Goal: Communication & Community: Answer question/provide support

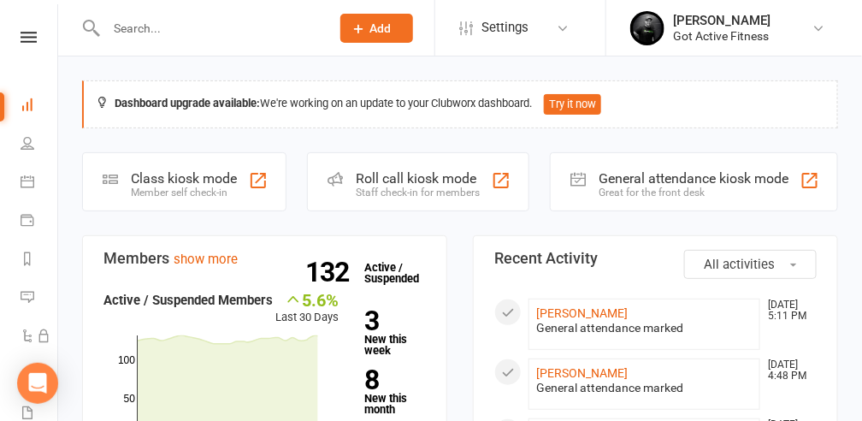
click at [186, 22] on input "text" at bounding box center [209, 28] width 217 height 24
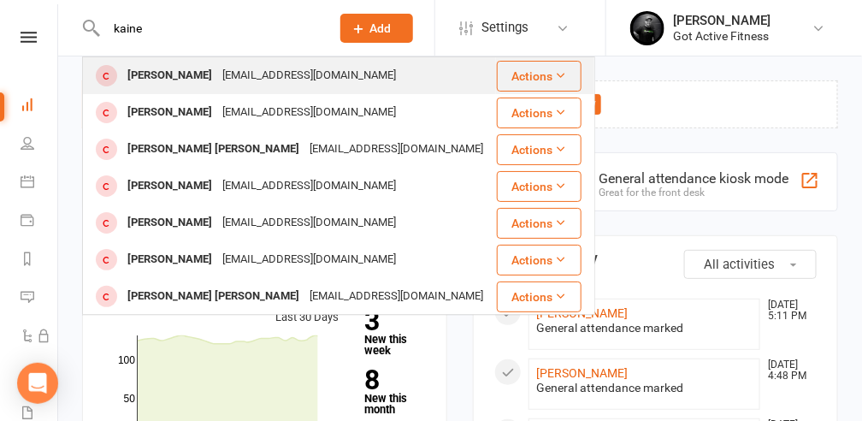
type input "kaine"
click at [217, 75] on div "[EMAIL_ADDRESS][DOMAIN_NAME]" at bounding box center [309, 75] width 184 height 25
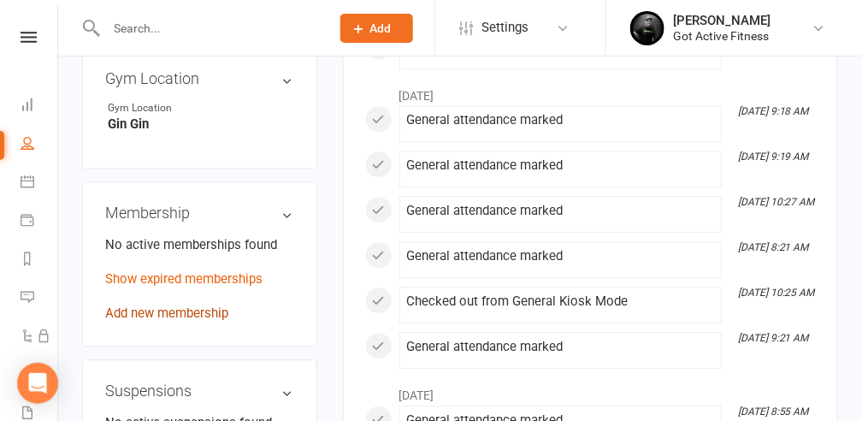
scroll to position [1140, 0]
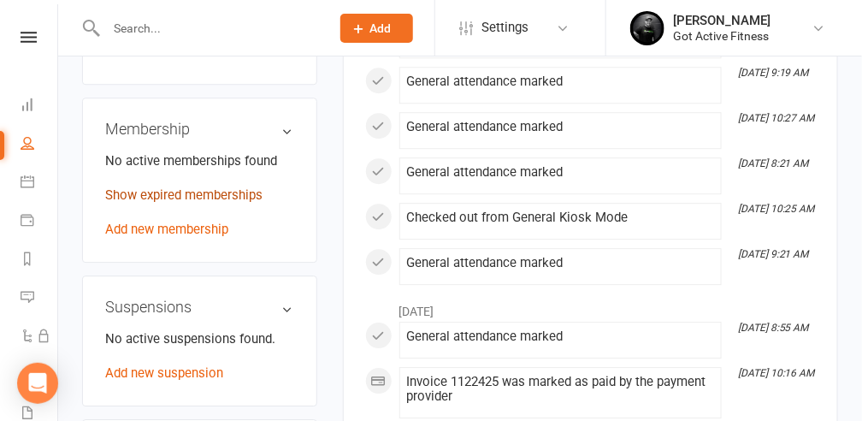
click at [179, 187] on link "Show expired memberships" at bounding box center [183, 194] width 157 height 15
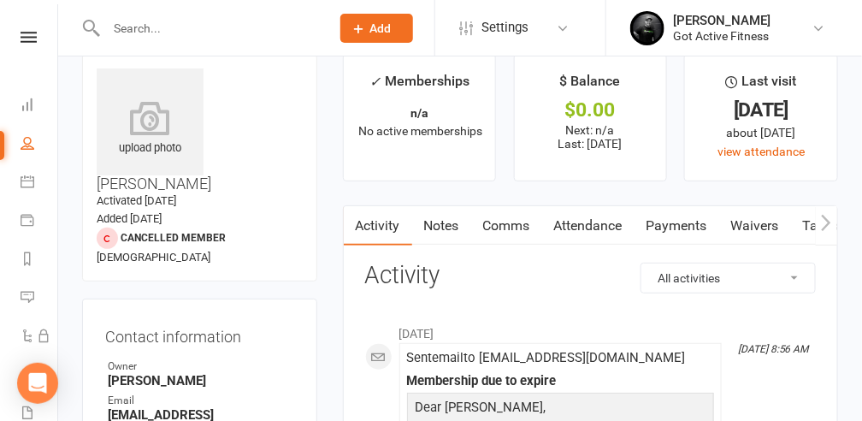
scroll to position [0, 0]
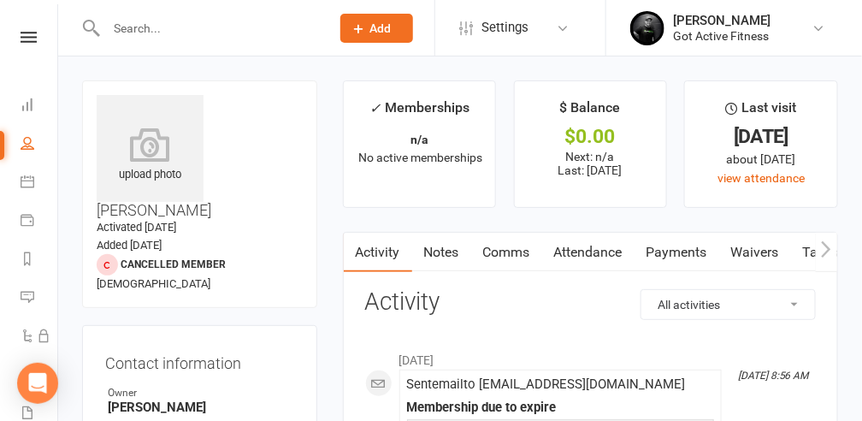
click at [145, 28] on input "text" at bounding box center [209, 28] width 217 height 24
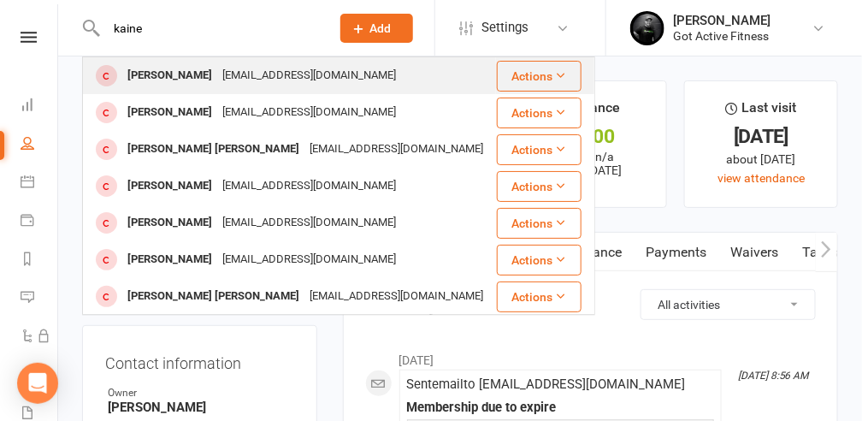
type input "kaine"
click at [314, 79] on div "[EMAIL_ADDRESS][DOMAIN_NAME]" at bounding box center [309, 75] width 184 height 25
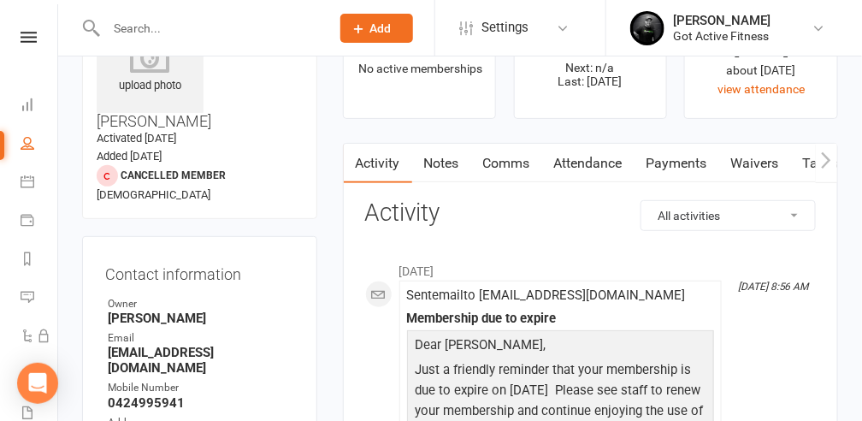
scroll to position [114, 0]
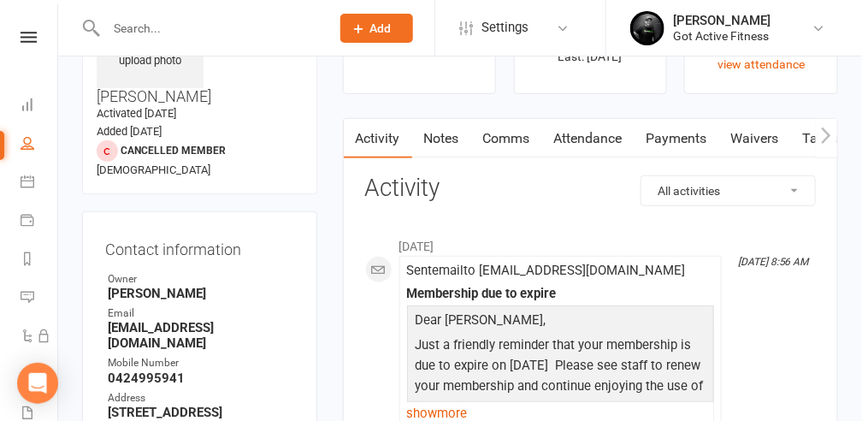
click at [493, 136] on link "Comms" at bounding box center [506, 138] width 71 height 39
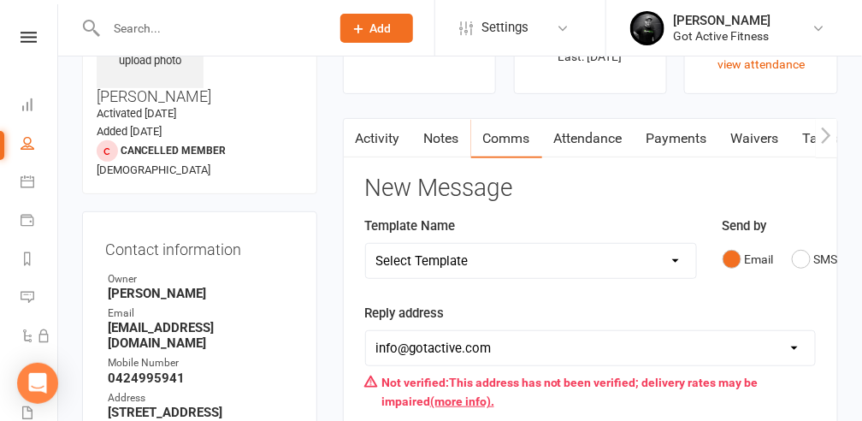
click at [385, 137] on link "Activity" at bounding box center [378, 138] width 68 height 39
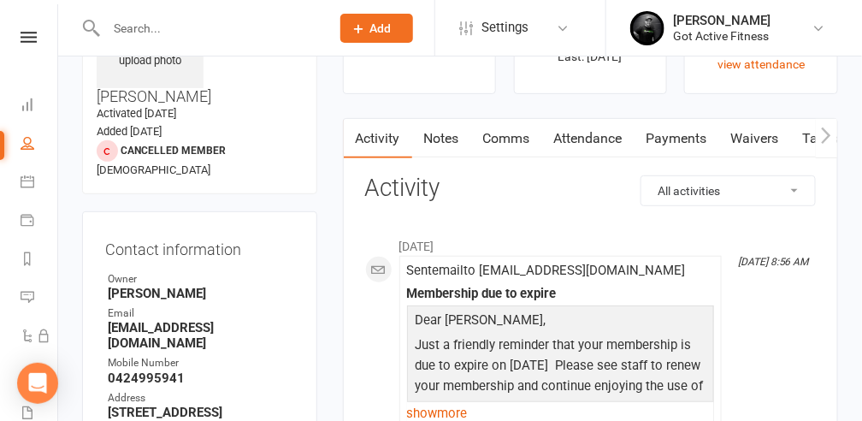
click at [494, 137] on link "Comms" at bounding box center [506, 138] width 71 height 39
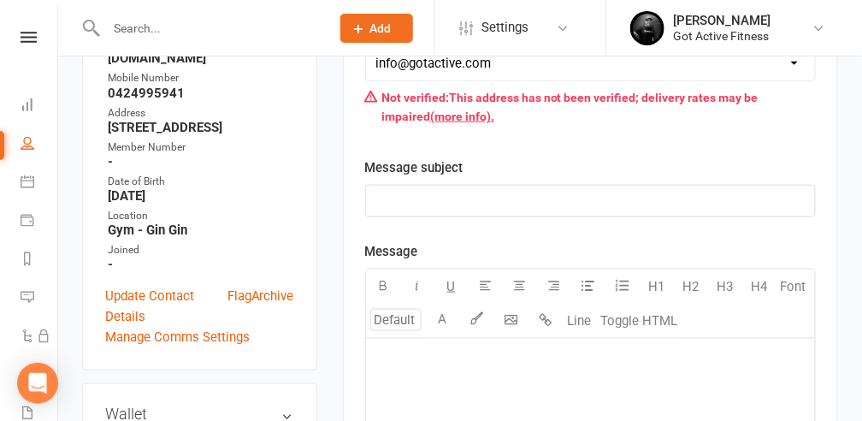
scroll to position [513, 0]
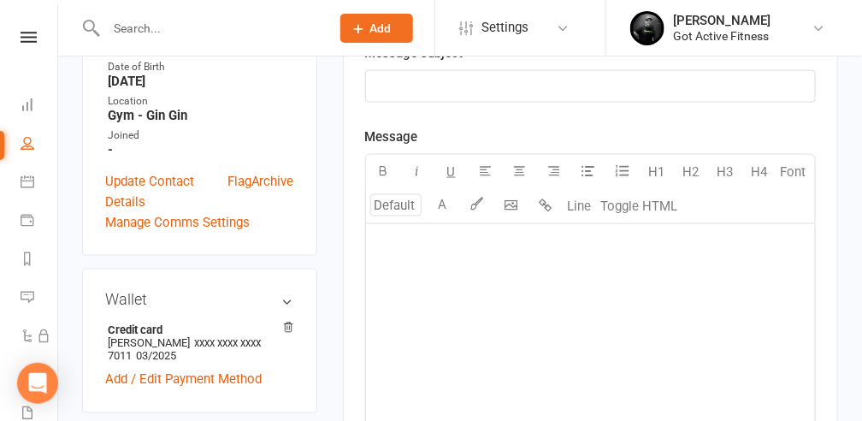
click at [412, 77] on p "﻿" at bounding box center [590, 86] width 428 height 21
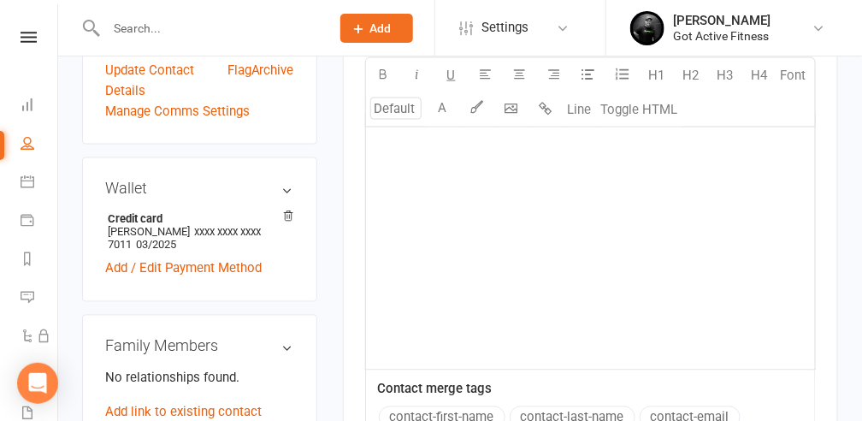
scroll to position [627, 0]
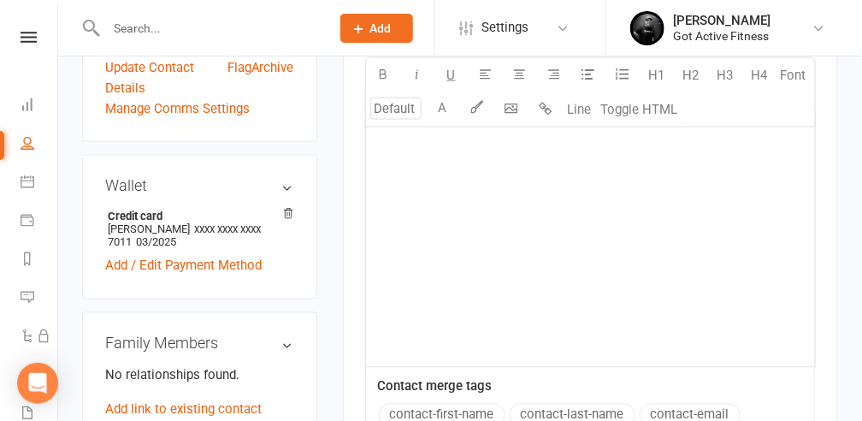
click at [394, 145] on div "﻿" at bounding box center [590, 238] width 449 height 257
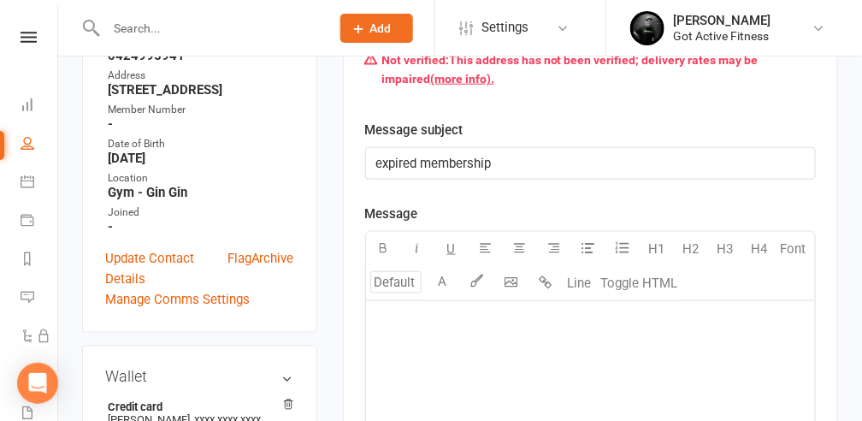
scroll to position [456, 0]
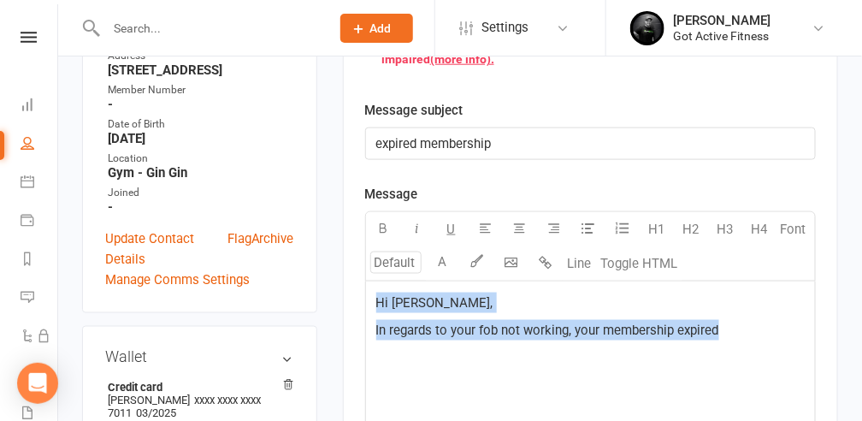
drag, startPoint x: 723, startPoint y: 325, endPoint x: 280, endPoint y: 292, distance: 444.2
copy div "Hi [PERSON_NAME], In regards to your fob not working, your membership expired"
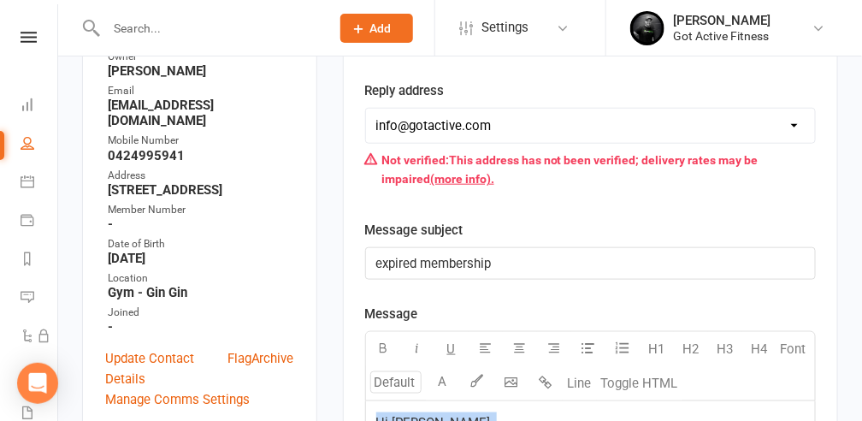
scroll to position [114, 0]
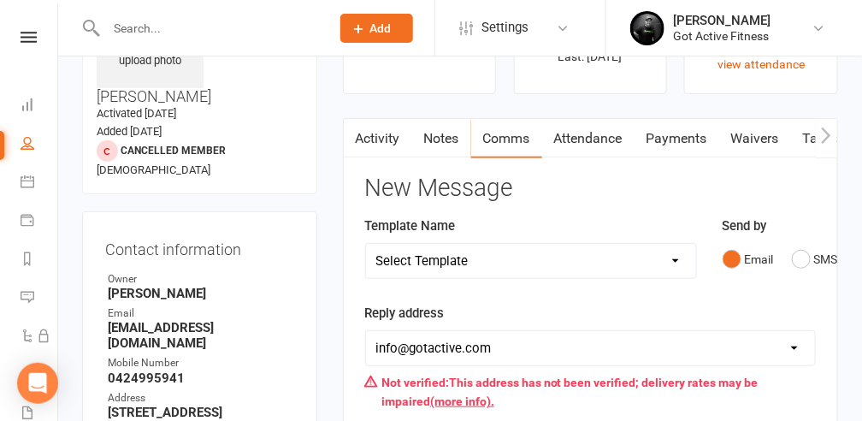
click at [385, 134] on link "Activity" at bounding box center [378, 138] width 68 height 39
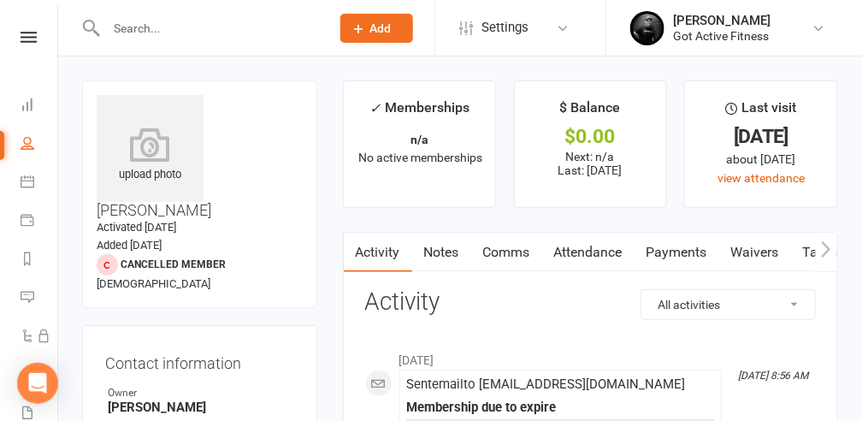
scroll to position [56, 0]
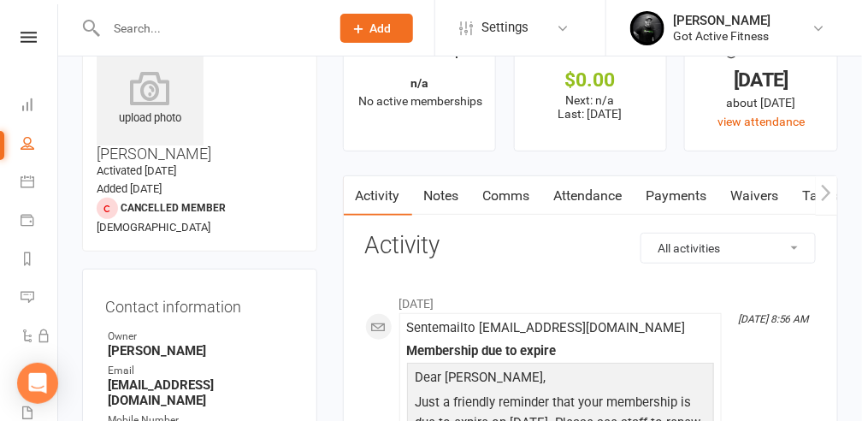
click at [516, 193] on link "Comms" at bounding box center [506, 195] width 71 height 39
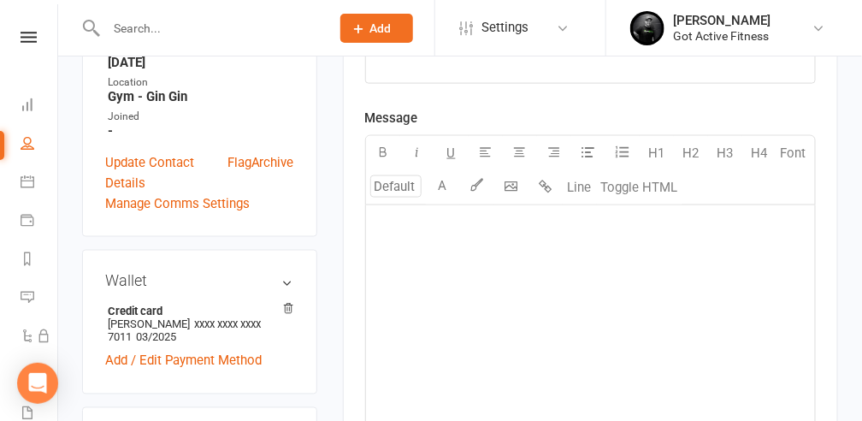
scroll to position [513, 0]
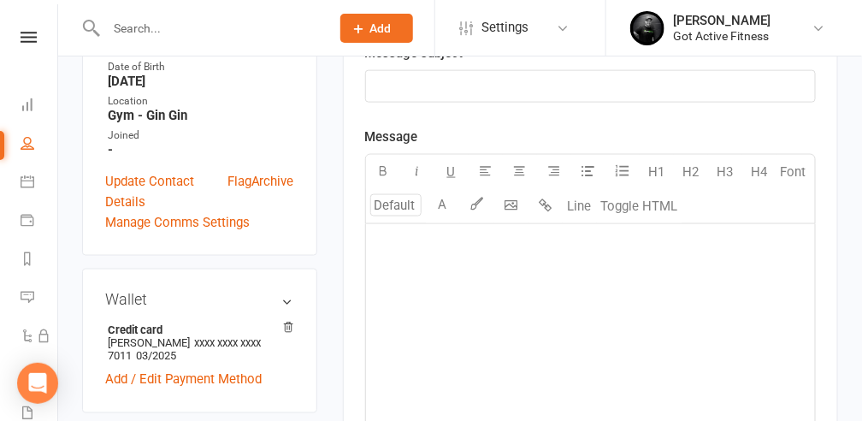
click at [381, 248] on p "﻿" at bounding box center [590, 245] width 428 height 21
paste div
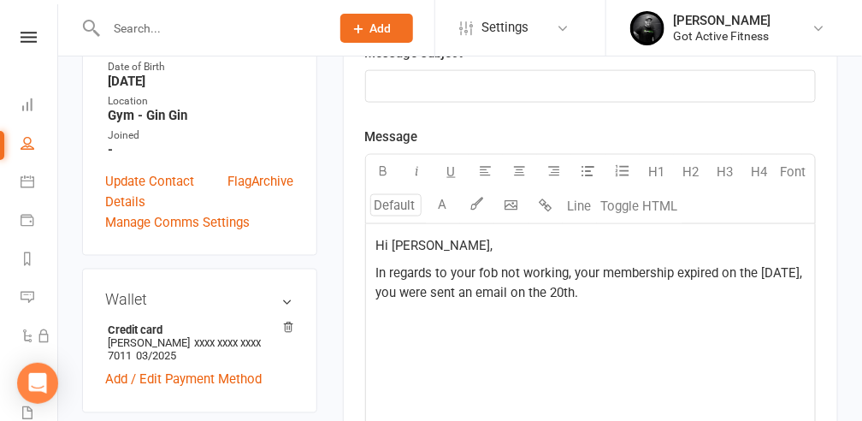
click at [532, 290] on span "In regards to your fob not working, your membership expired on the [DATE], you …" at bounding box center [591, 283] width 430 height 36
click at [708, 294] on p "In regards to your fob not working, your membership expired on the [DATE], you …" at bounding box center [590, 283] width 428 height 41
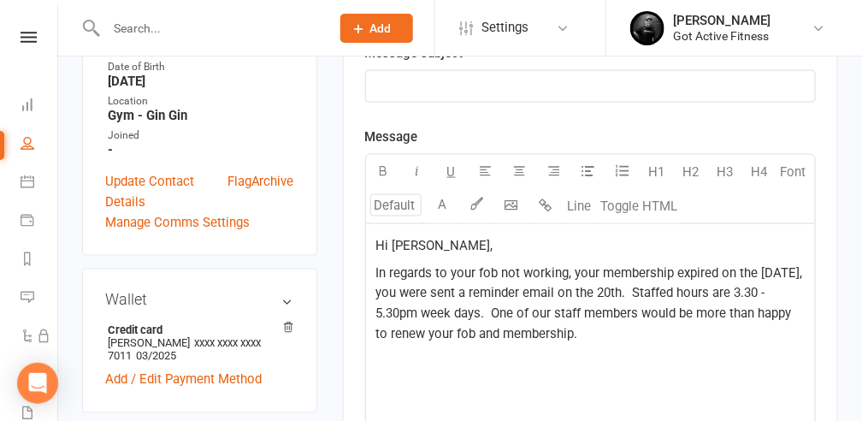
click at [621, 333] on p "In regards to your fob not working, your membership expired on the [DATE], you …" at bounding box center [590, 304] width 428 height 82
click at [381, 357] on span "kind Regards" at bounding box center [413, 360] width 74 height 15
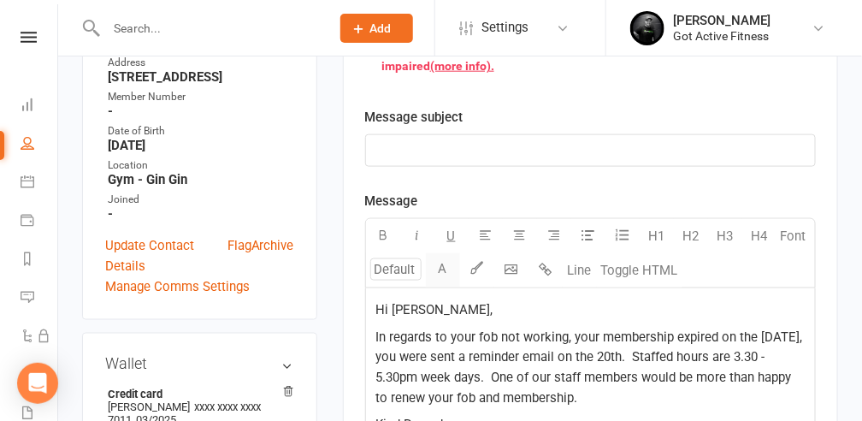
scroll to position [342, 0]
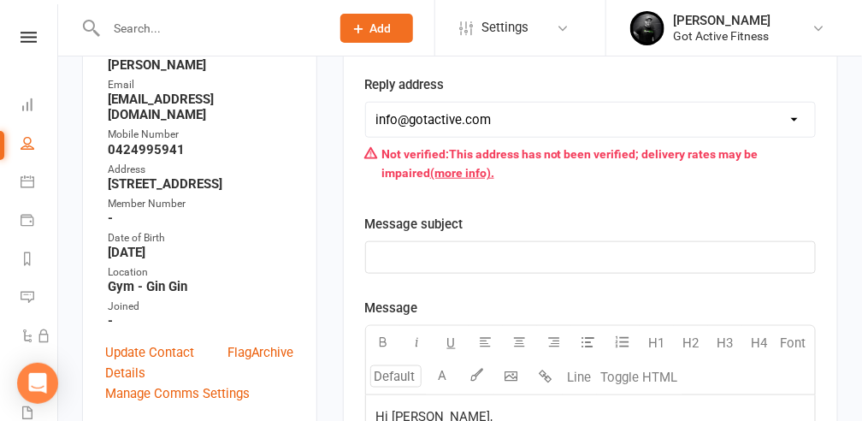
click at [387, 256] on p "﻿" at bounding box center [590, 257] width 428 height 21
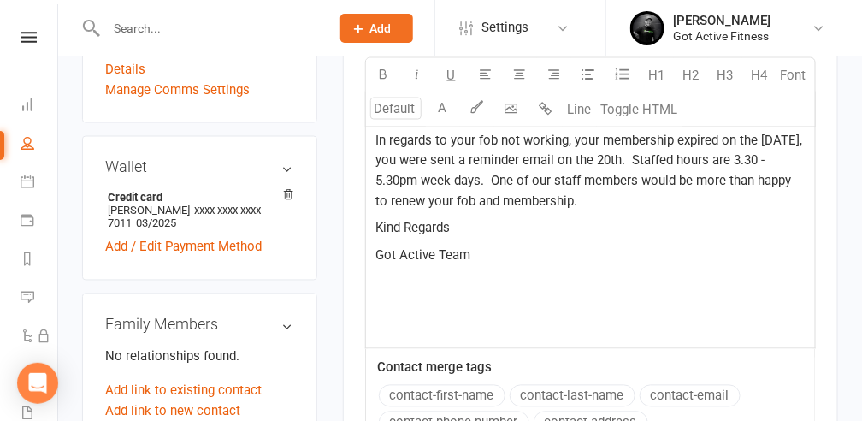
scroll to position [627, 0]
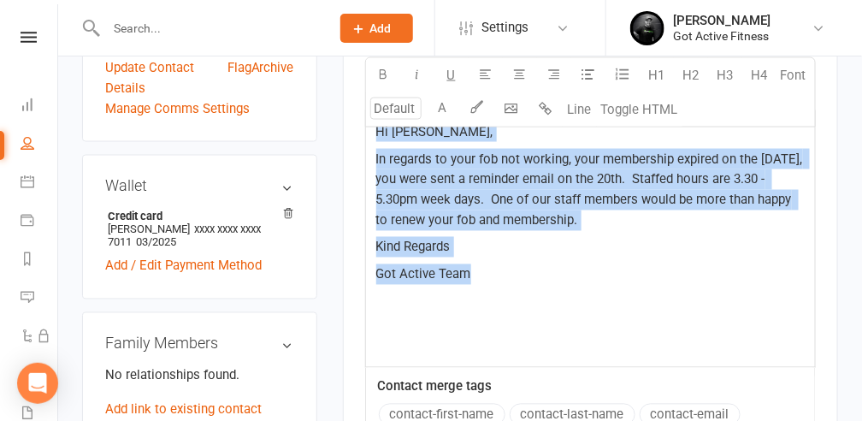
drag, startPoint x: 495, startPoint y: 280, endPoint x: 368, endPoint y: 127, distance: 199.8
click at [368, 127] on div "Hi [PERSON_NAME], In regards to your fob not working, your membership expired o…" at bounding box center [590, 238] width 449 height 257
copy div "Hi [PERSON_NAME], In regards to your fob not working, your membership expired o…"
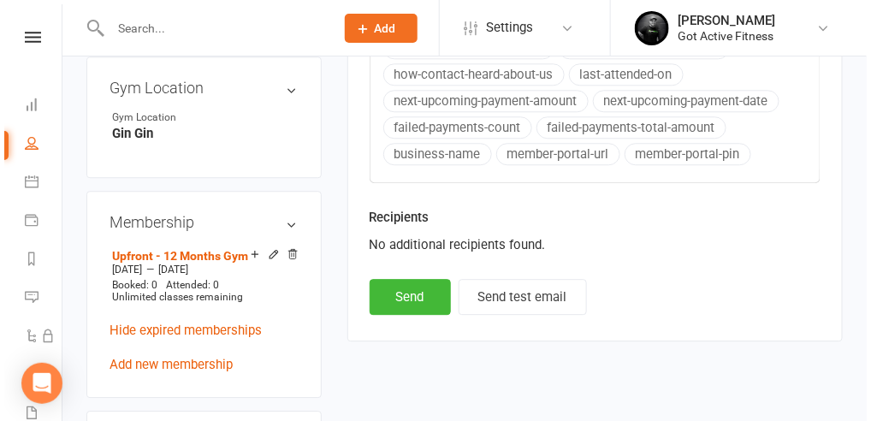
scroll to position [1083, 0]
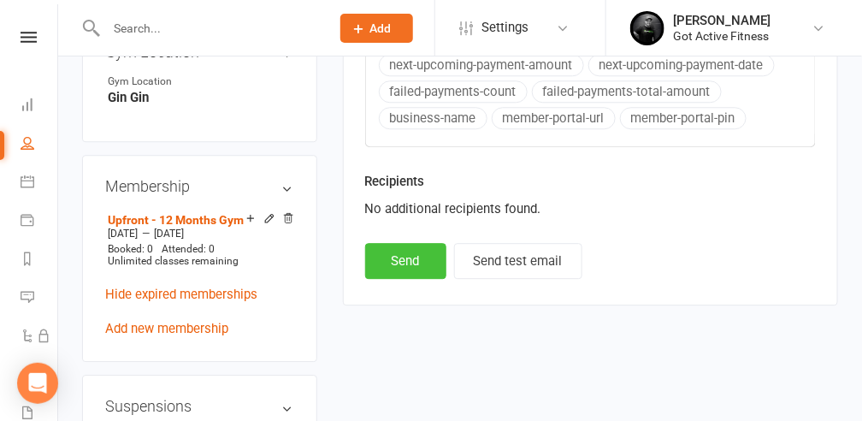
click at [422, 243] on button "Send" at bounding box center [405, 261] width 81 height 36
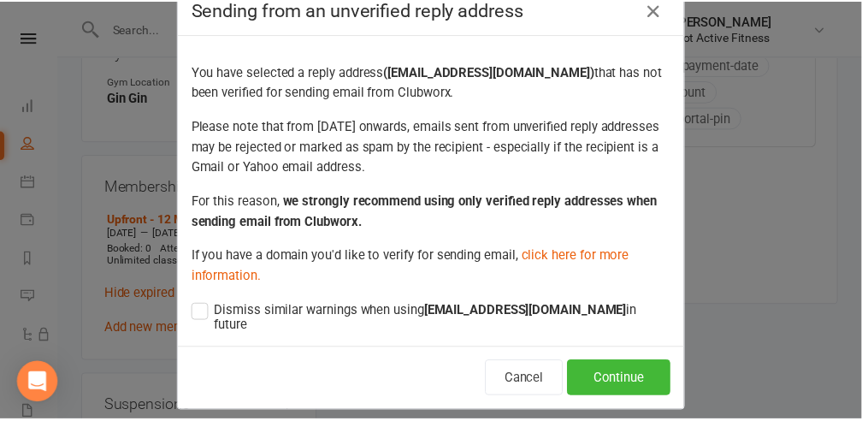
scroll to position [43, 0]
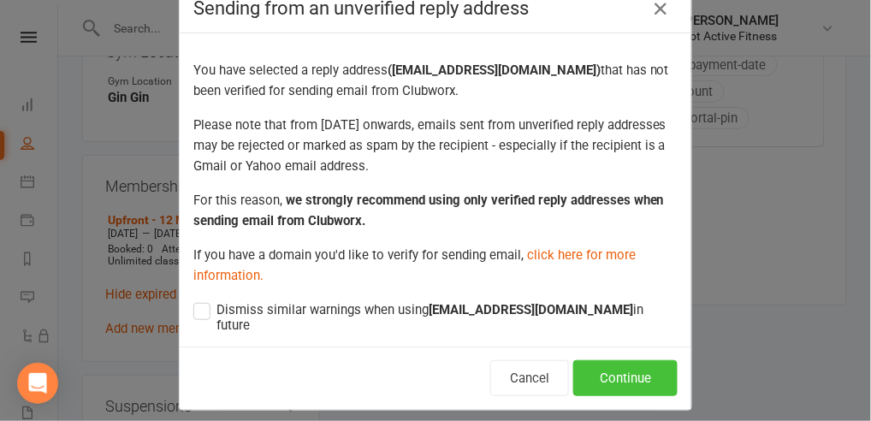
click at [611, 360] on button "Continue" at bounding box center [625, 378] width 104 height 36
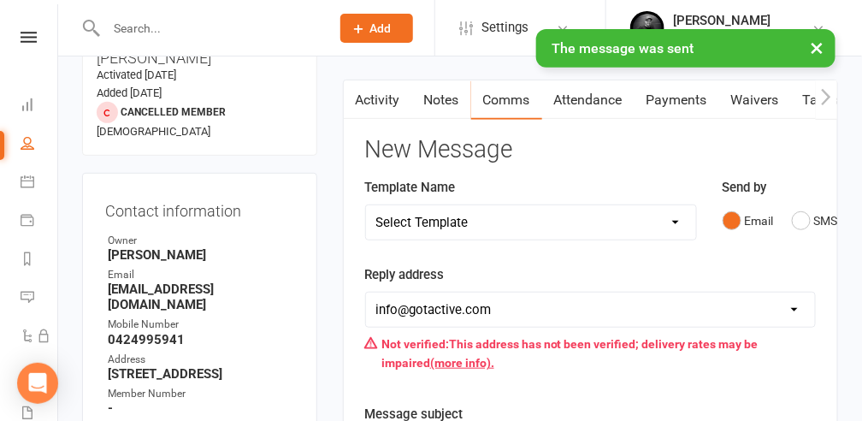
scroll to position [0, 0]
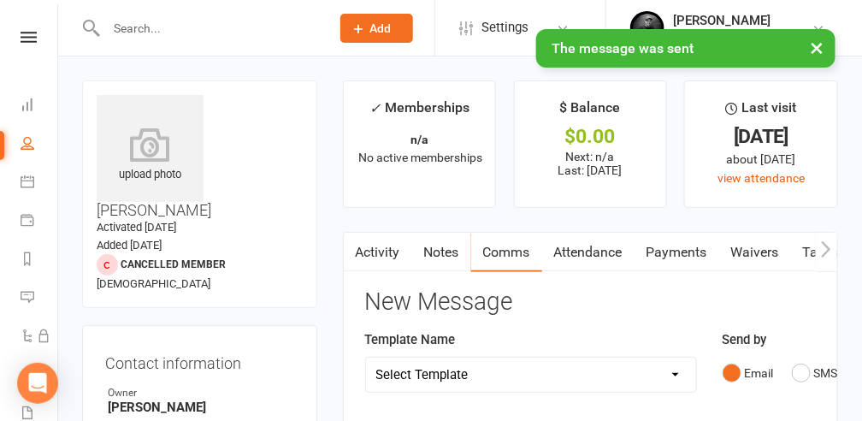
click at [518, 251] on link "Comms" at bounding box center [506, 252] width 71 height 39
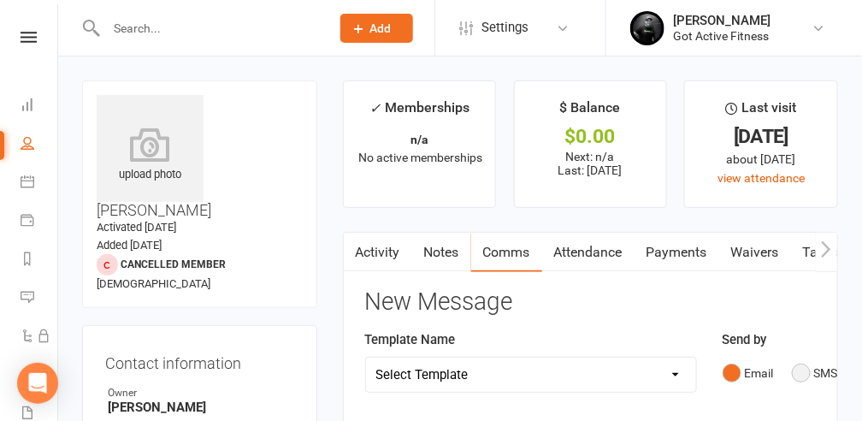
click at [804, 373] on button "SMS" at bounding box center [815, 373] width 46 height 32
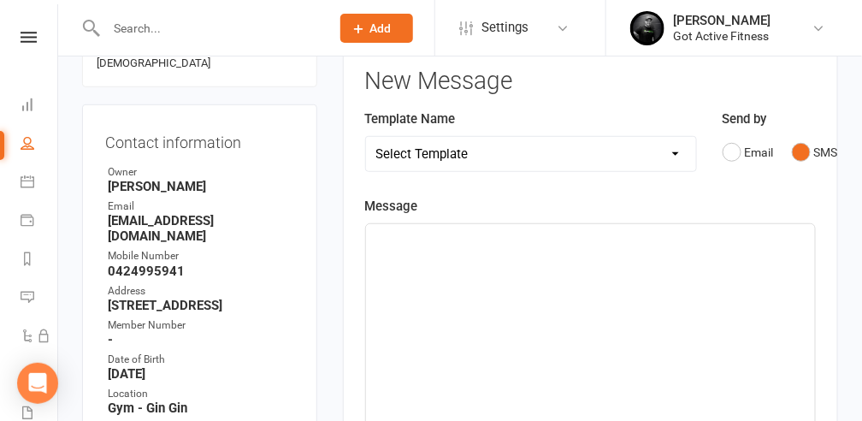
scroll to position [227, 0]
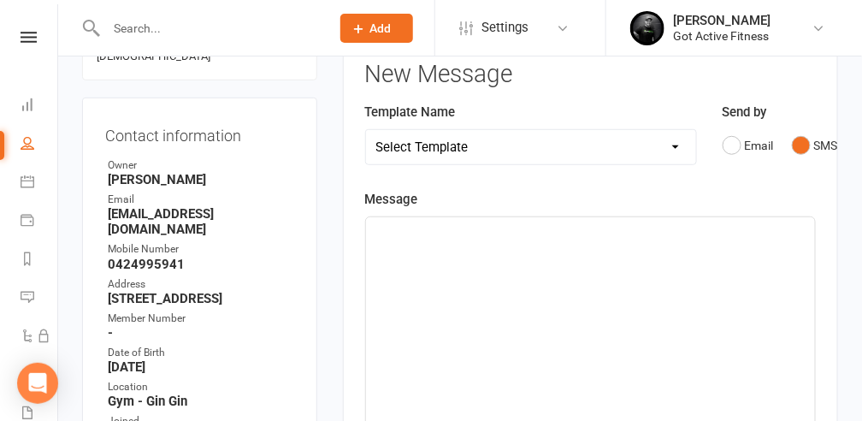
click at [384, 227] on p "﻿" at bounding box center [590, 232] width 428 height 21
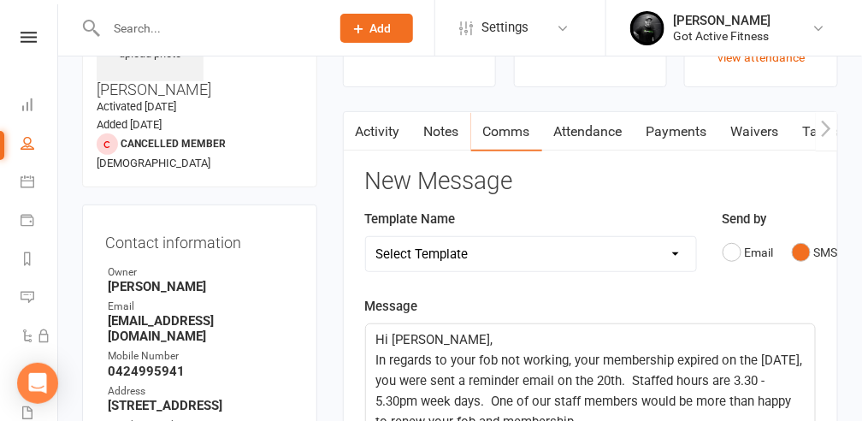
scroll to position [114, 0]
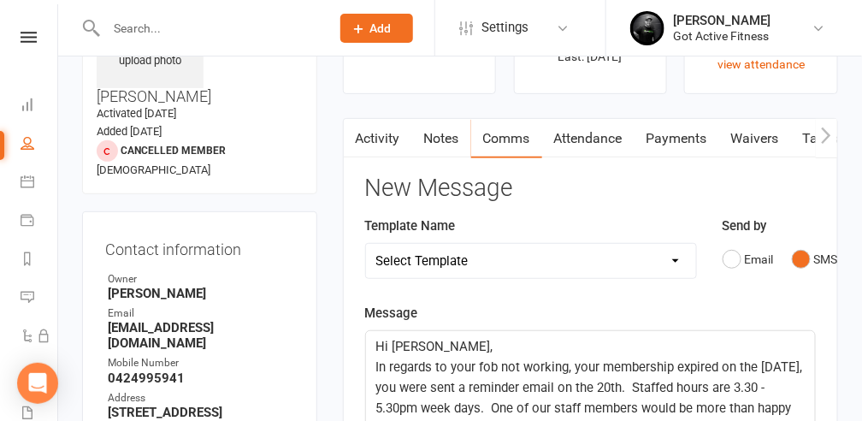
click at [522, 261] on select "Select Template [SMS] Cancelled Membership [Email] Cancelled Memebership [Email…" at bounding box center [531, 261] width 330 height 34
select select "4"
click at [366, 244] on select "Select Template [SMS] Cancelled Membership [Email] Cancelled Memebership [Email…" at bounding box center [531, 261] width 330 height 34
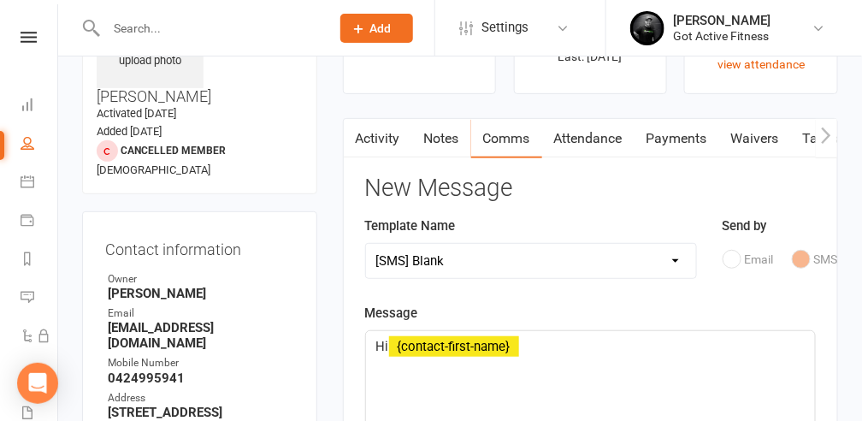
click at [532, 345] on p "Hi ﻿ {contact-first-name}" at bounding box center [590, 346] width 428 height 21
click at [518, 346] on p "Hi ﻿ {contact-first-name} ﻿" at bounding box center [590, 346] width 428 height 21
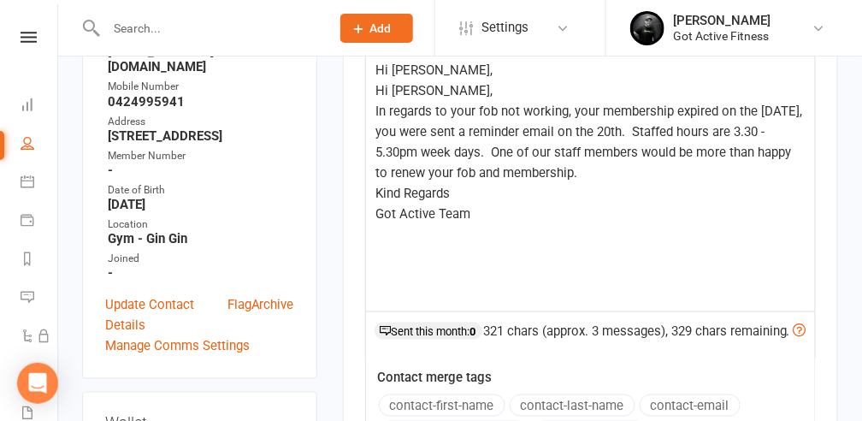
scroll to position [276, 0]
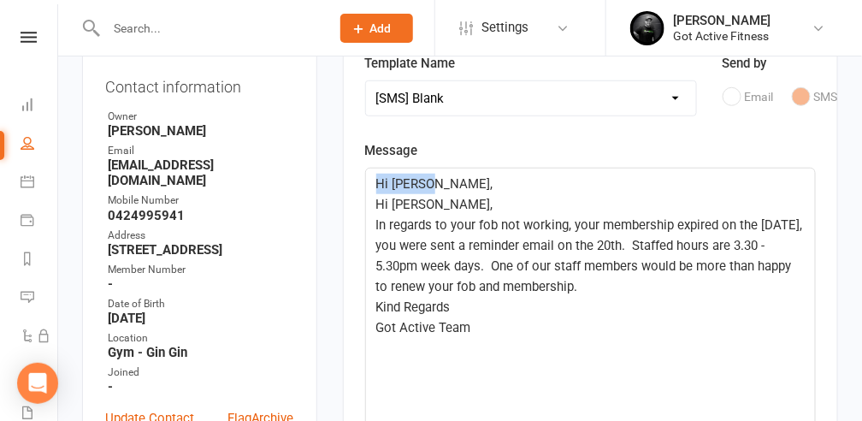
drag, startPoint x: 441, startPoint y: 186, endPoint x: 376, endPoint y: 183, distance: 65.0
click at [376, 183] on p "Hi [PERSON_NAME]," at bounding box center [590, 184] width 428 height 21
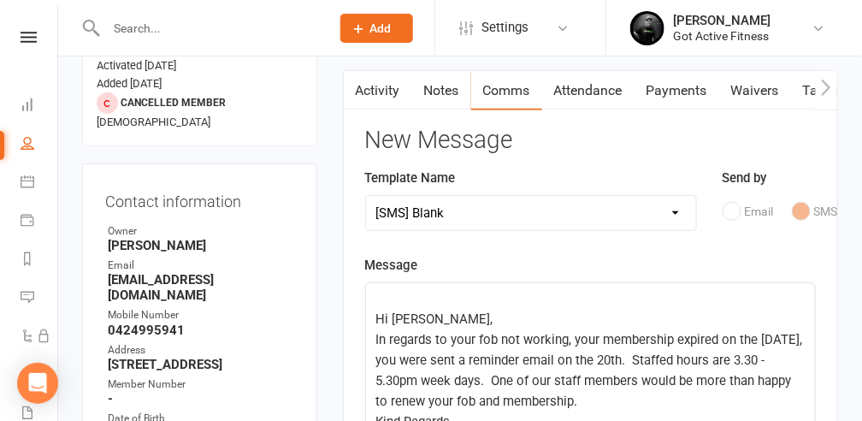
click at [480, 210] on select "Select Template [SMS] Cancelled Membership [Email] Cancelled Memebership [Email…" at bounding box center [531, 213] width 330 height 34
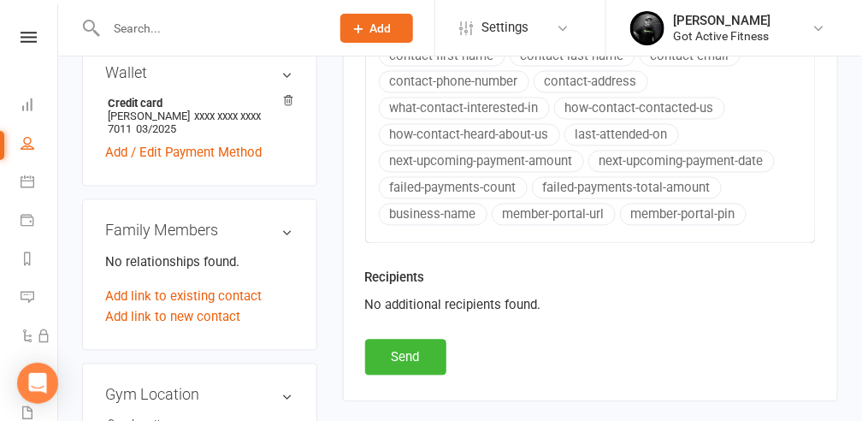
scroll to position [846, 0]
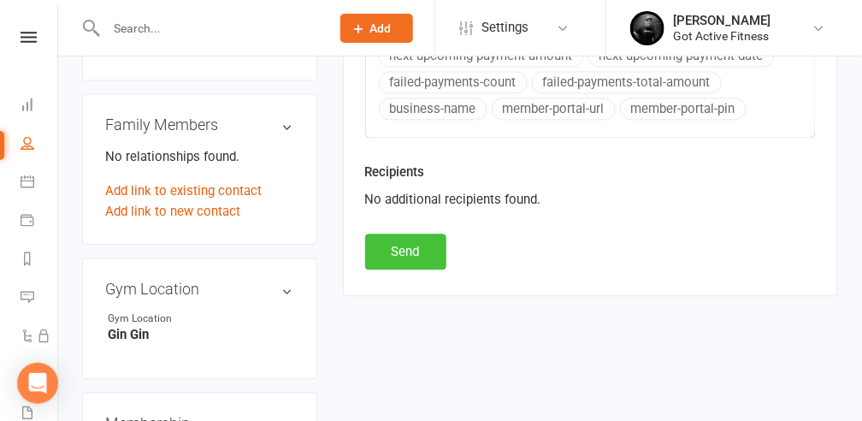
click at [400, 259] on button "Send" at bounding box center [405, 251] width 81 height 36
select select
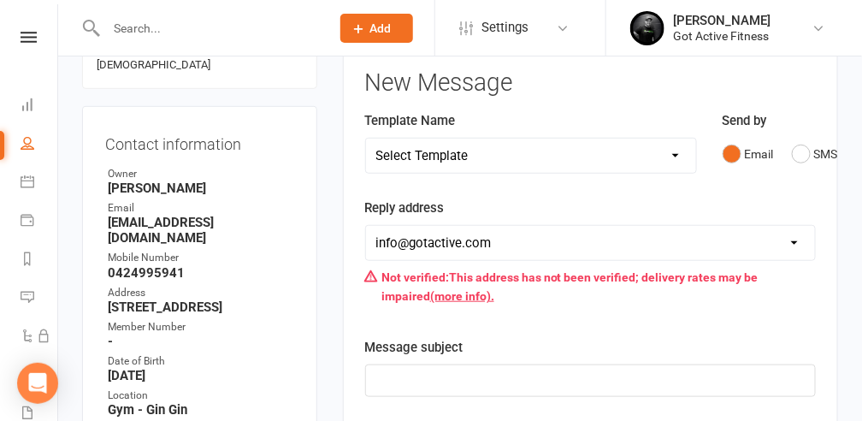
scroll to position [0, 0]
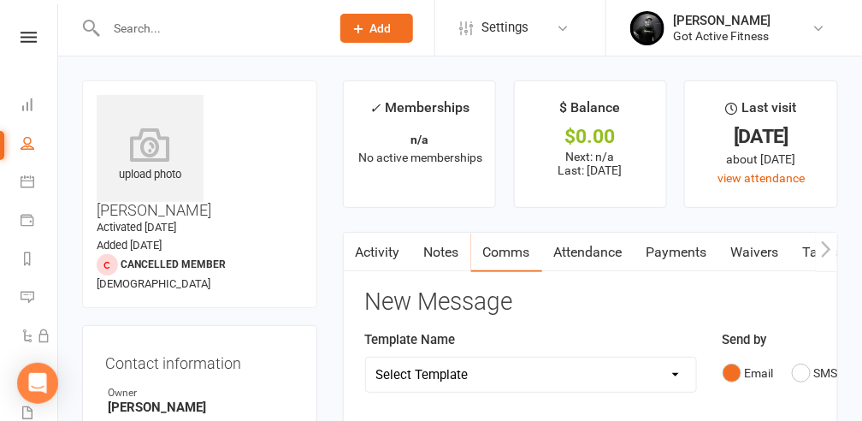
click at [199, 27] on input "text" at bounding box center [209, 28] width 217 height 24
click at [127, 19] on input "text" at bounding box center [209, 28] width 217 height 24
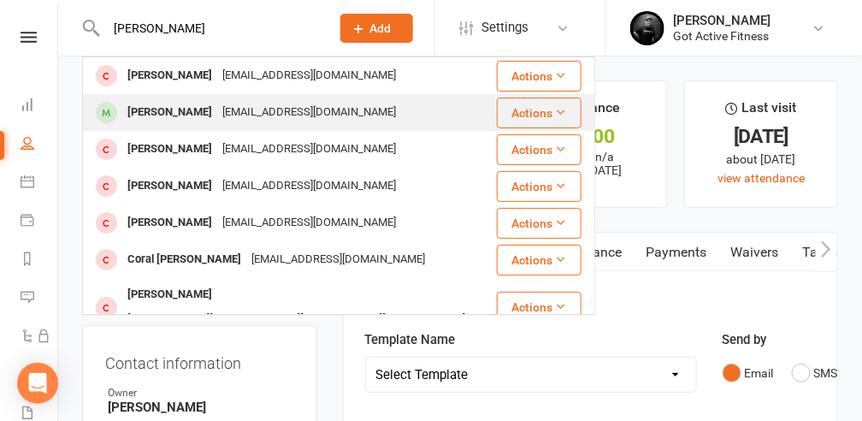
type input "[PERSON_NAME]"
click at [180, 113] on div "[PERSON_NAME]" at bounding box center [169, 112] width 95 height 25
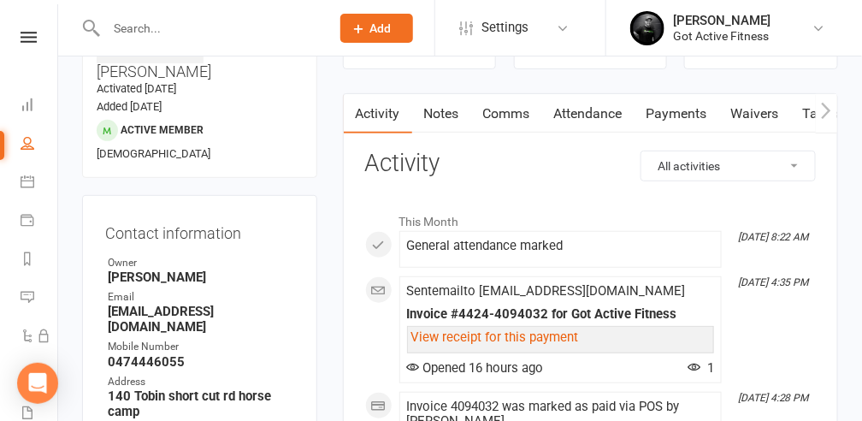
scroll to position [171, 0]
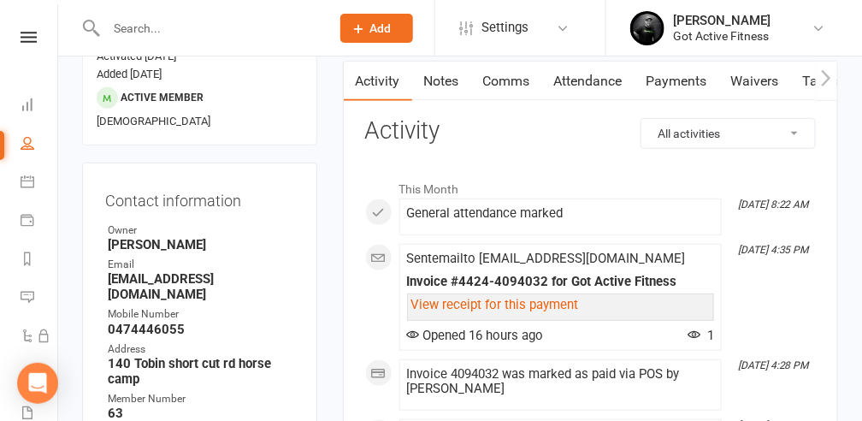
click at [500, 80] on link "Comms" at bounding box center [506, 81] width 71 height 39
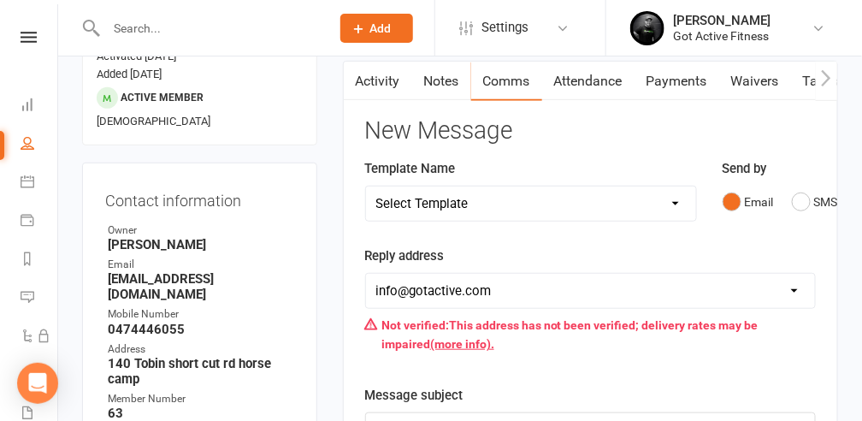
click at [677, 202] on select "Select Template [SMS] Cancelled Membership [Email] Cancelled Memebership [Email…" at bounding box center [531, 203] width 330 height 34
select select "2"
click at [366, 186] on select "Select Template [SMS] Cancelled Membership [Email] Cancelled Memebership [Email…" at bounding box center [531, 203] width 330 height 34
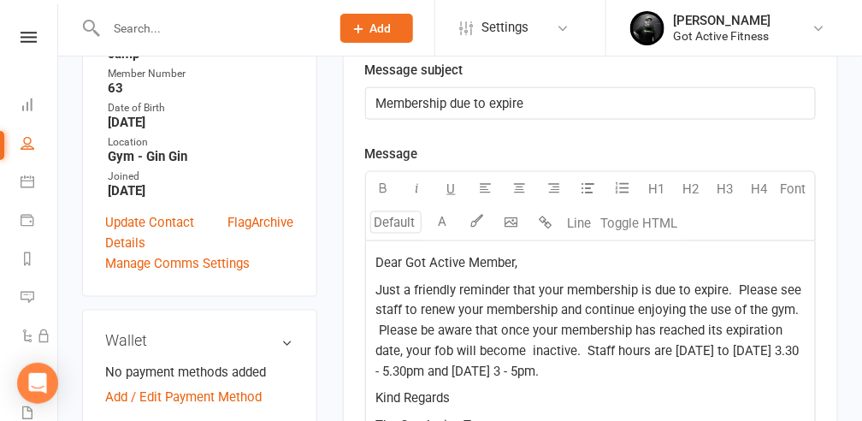
scroll to position [513, 0]
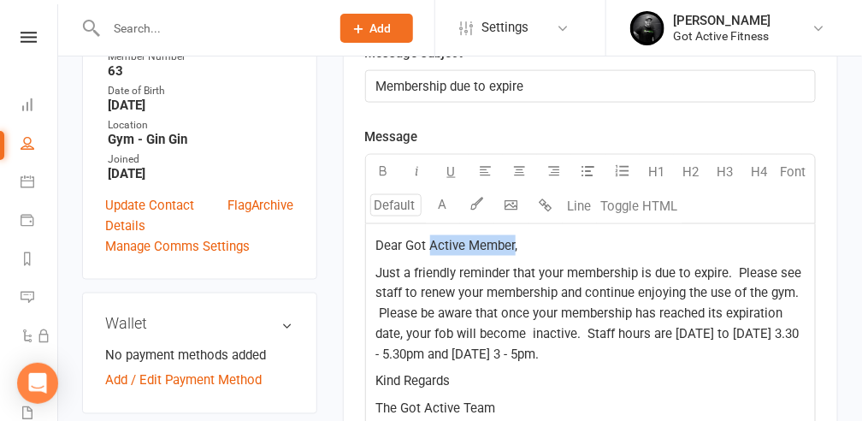
drag, startPoint x: 512, startPoint y: 239, endPoint x: 427, endPoint y: 239, distance: 85.5
click at [427, 239] on span "Dear Got Active Member," at bounding box center [447, 245] width 142 height 15
click at [729, 271] on span "Just a friendly reminder that your membership is due to expire. Please see staf…" at bounding box center [590, 313] width 429 height 97
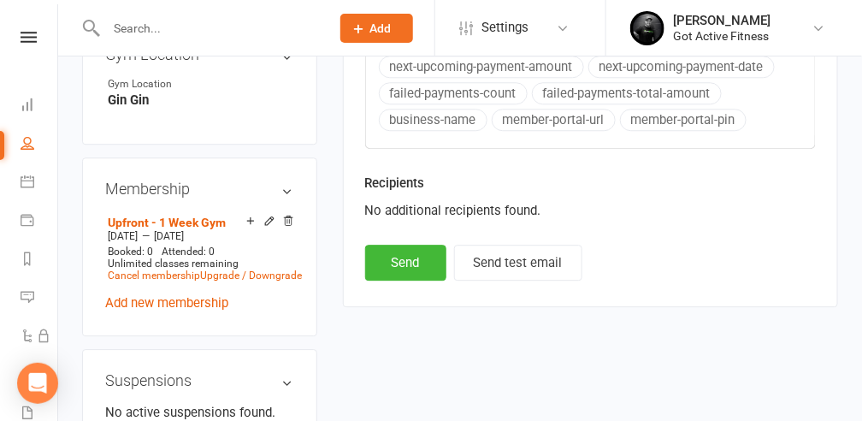
scroll to position [1083, 0]
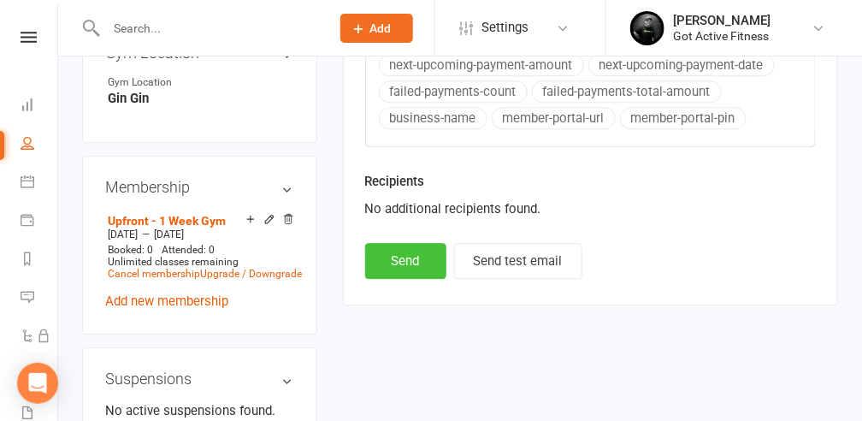
click at [410, 254] on button "Send" at bounding box center [405, 261] width 81 height 36
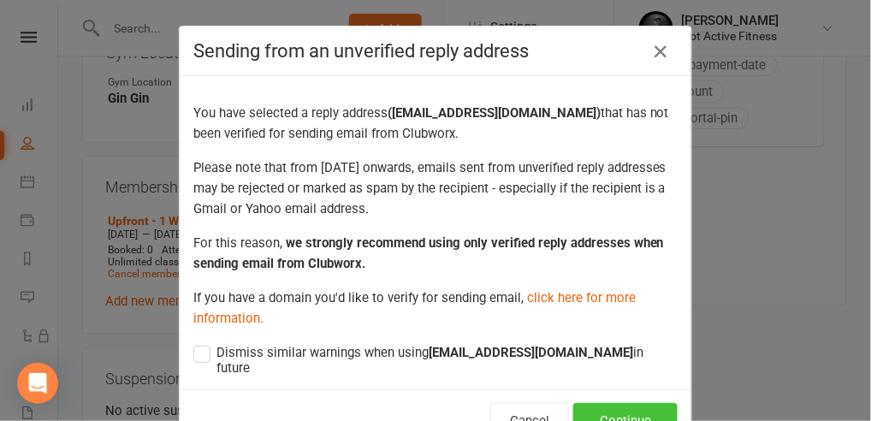
click at [600, 403] on button "Continue" at bounding box center [625, 421] width 104 height 36
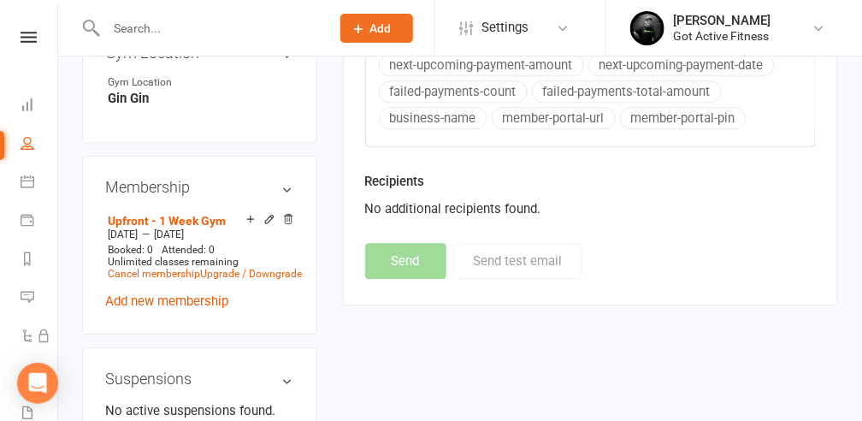
select select
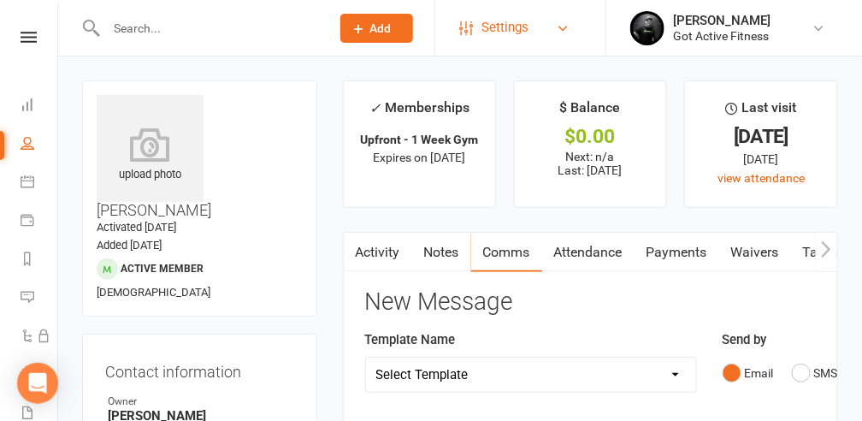
scroll to position [0, 0]
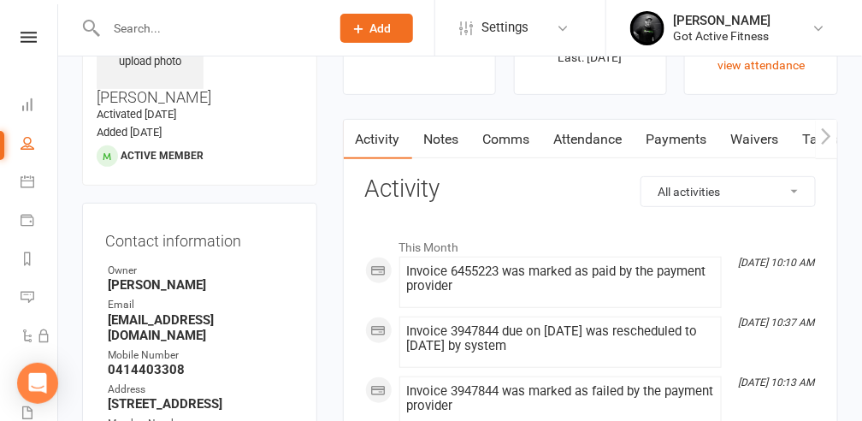
scroll to position [114, 0]
click at [658, 136] on link "Payments" at bounding box center [676, 138] width 85 height 39
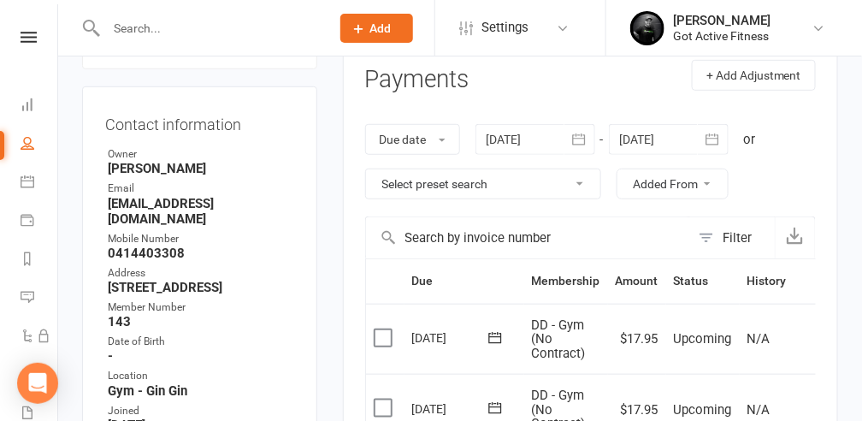
scroll to position [227, 0]
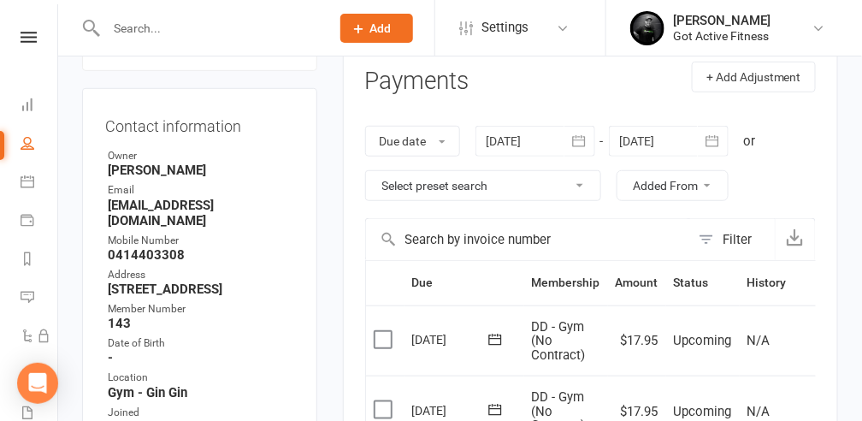
click at [583, 181] on select "Select preset search All failures All skipped payments All pending payments Suc…" at bounding box center [483, 185] width 234 height 29
select select "0"
click at [366, 171] on select "Select preset search All failures All skipped payments All pending payments Suc…" at bounding box center [483, 185] width 234 height 29
type input "11 Sep 2025"
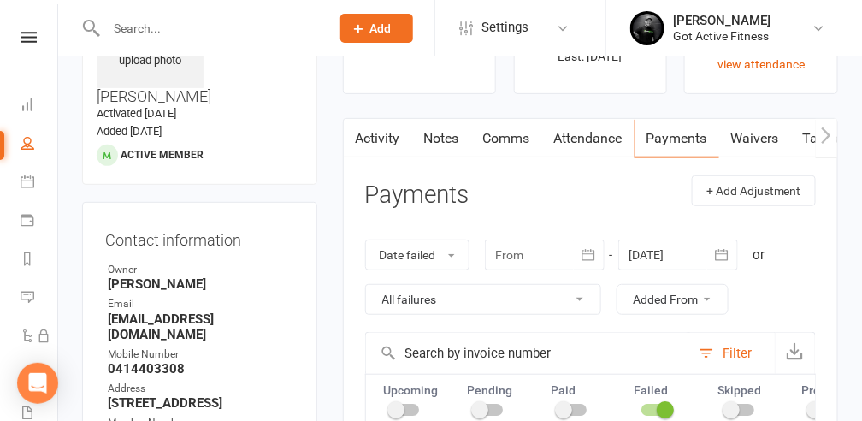
scroll to position [0, 0]
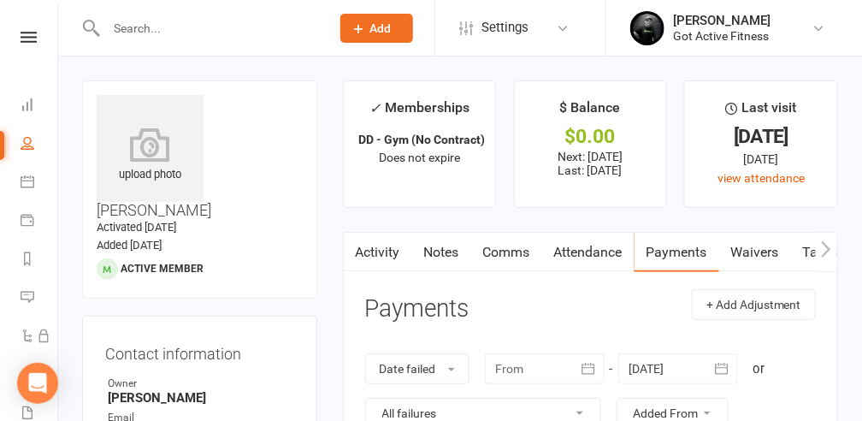
click at [125, 20] on input "text" at bounding box center [209, 28] width 217 height 24
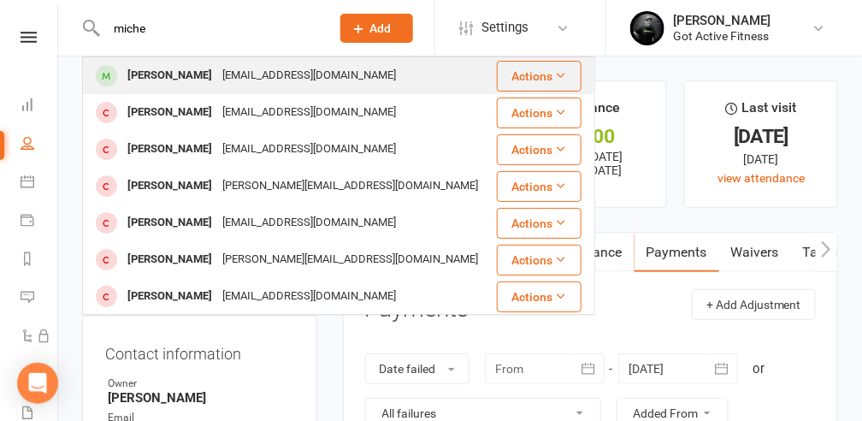
type input "miche"
click at [217, 83] on div "mpike175@gmail.com" at bounding box center [309, 75] width 184 height 25
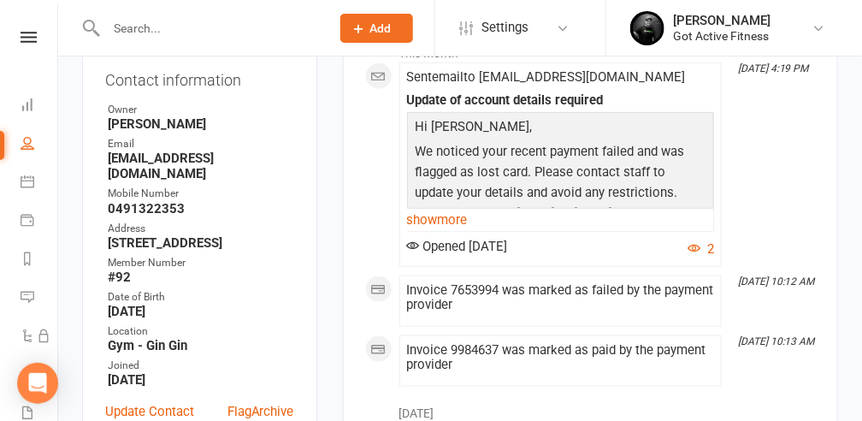
scroll to position [114, 0]
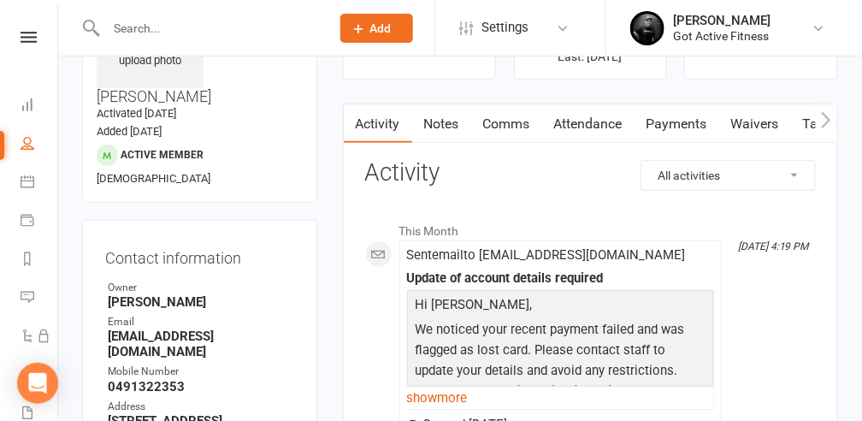
click at [660, 118] on link "Payments" at bounding box center [676, 123] width 85 height 39
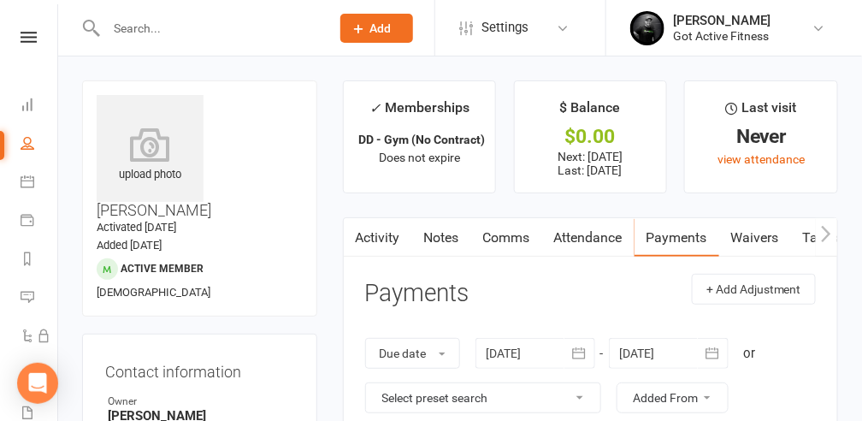
click at [145, 31] on input "text" at bounding box center [209, 28] width 217 height 24
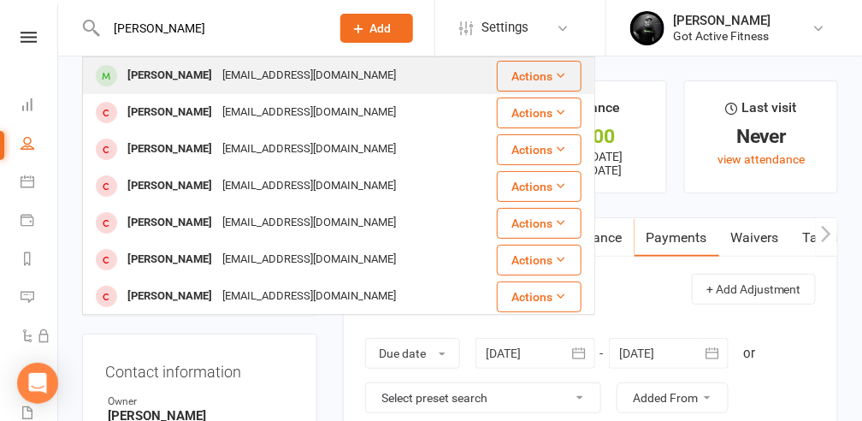
type input "jake"
click at [168, 75] on div "Jake Gorlick" at bounding box center [169, 75] width 95 height 25
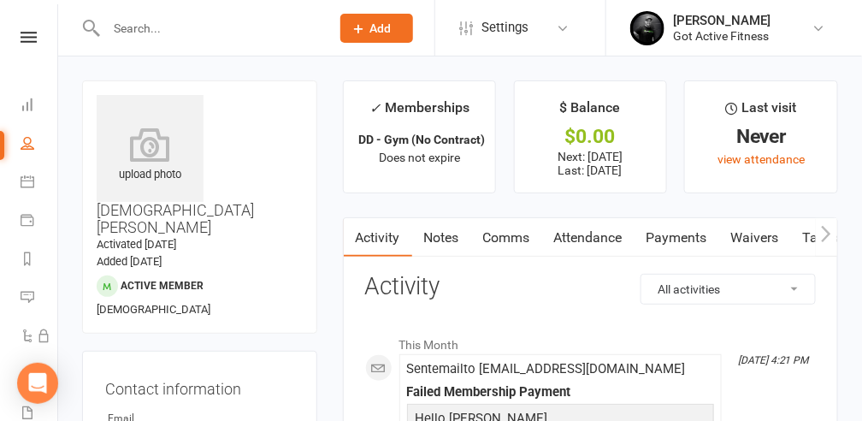
click at [658, 234] on link "Payments" at bounding box center [676, 237] width 85 height 39
